Goal: Information Seeking & Learning: Check status

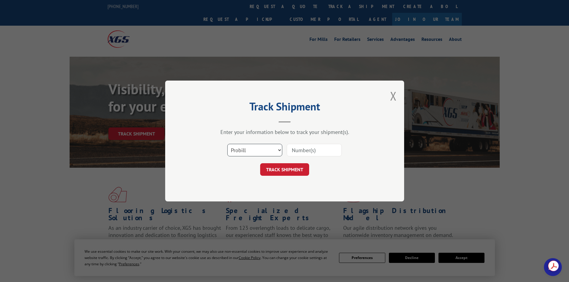
click at [257, 148] on select "Select category... Probill BOL PO" at bounding box center [254, 150] width 55 height 13
select select "po"
click at [227, 144] on select "Select category... Probill BOL PO" at bounding box center [254, 150] width 55 height 13
click at [301, 150] on input at bounding box center [314, 150] width 55 height 13
paste input "32507717"
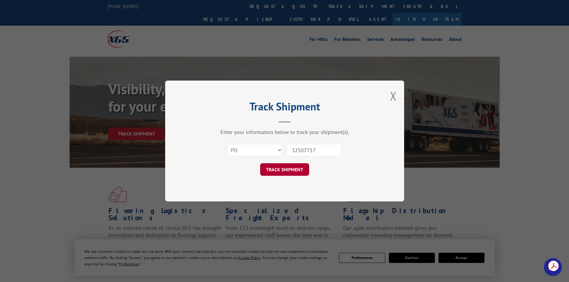
type input "32507717"
click at [293, 170] on button "TRACK SHIPMENT" at bounding box center [284, 169] width 49 height 13
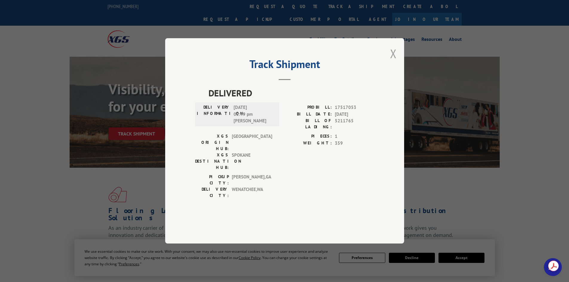
click at [393, 62] on button "Close modal" at bounding box center [393, 54] width 7 height 16
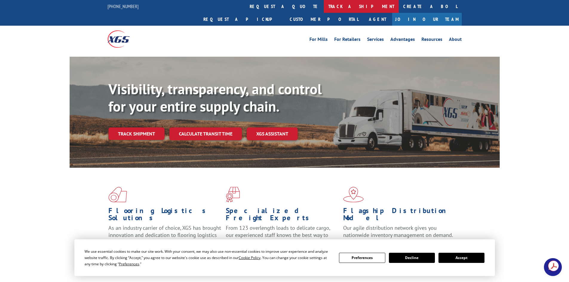
click at [324, 5] on link "track a shipment" at bounding box center [361, 6] width 75 height 13
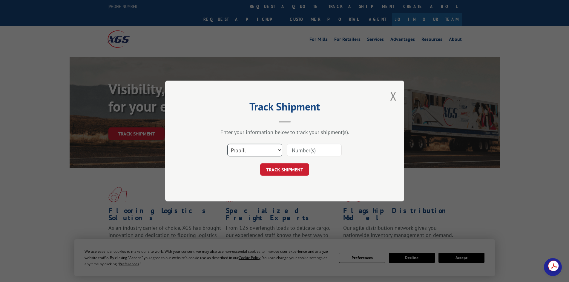
click at [265, 151] on select "Select category... Probill BOL PO" at bounding box center [254, 150] width 55 height 13
select select "po"
click at [227, 144] on select "Select category... Probill BOL PO" at bounding box center [254, 150] width 55 height 13
click at [312, 153] on input at bounding box center [314, 150] width 55 height 13
paste input "32507717"
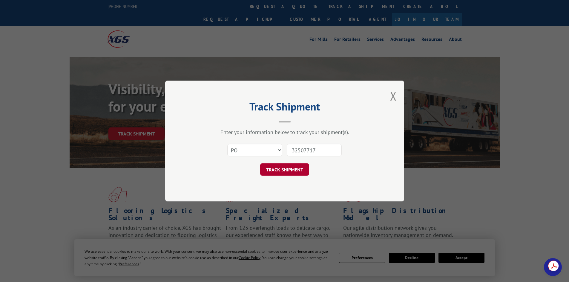
type input "32507717"
click at [286, 172] on button "TRACK SHIPMENT" at bounding box center [284, 169] width 49 height 13
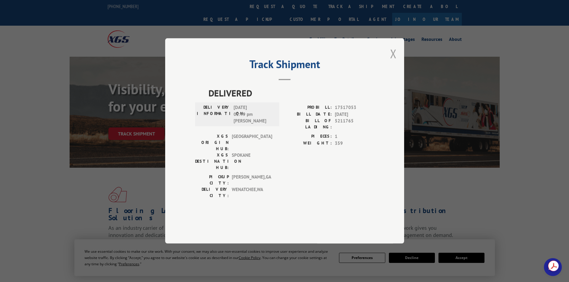
click at [395, 62] on button "Close modal" at bounding box center [393, 54] width 7 height 16
